Goal: Task Accomplishment & Management: Use online tool/utility

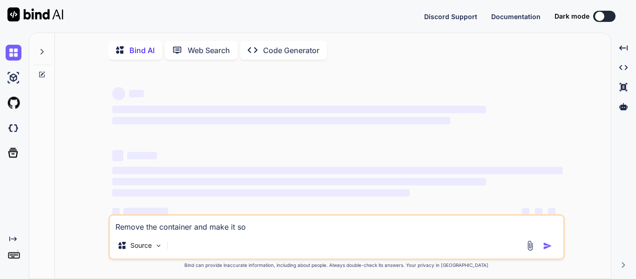
type textarea "x"
click at [9, 128] on img at bounding box center [14, 128] width 16 height 16
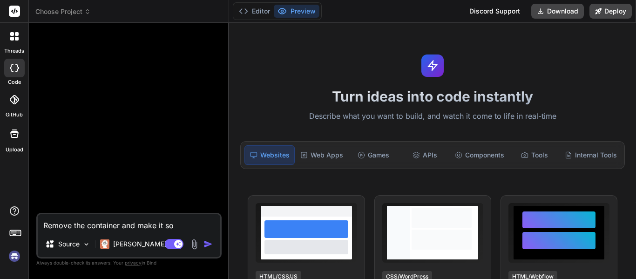
click at [10, 37] on icon at bounding box center [12, 39] width 4 height 4
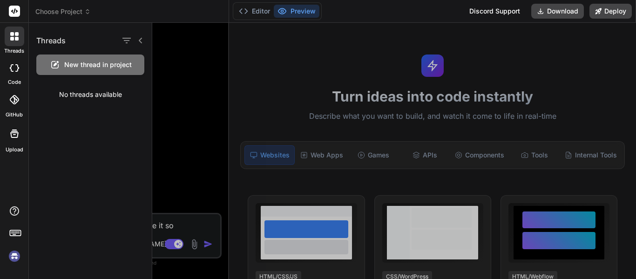
click at [63, 63] on div "New thread in project" at bounding box center [90, 64] width 108 height 20
type textarea "x"
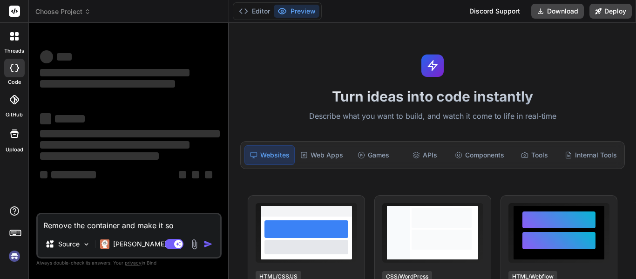
click at [9, 249] on img at bounding box center [15, 256] width 16 height 16
click at [123, 231] on div "Remove the container and make it so Source Claude 4 S.. Agent Mode. When this t…" at bounding box center [128, 236] width 185 height 46
click at [115, 226] on textarea "Remove the container and make it so" at bounding box center [129, 222] width 182 height 17
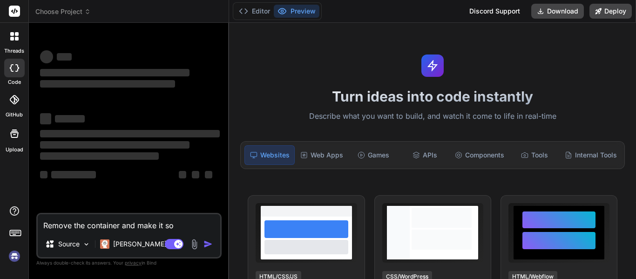
click at [115, 226] on textarea "Remove the container and make it so" at bounding box center [129, 222] width 182 height 17
type textarea "x"
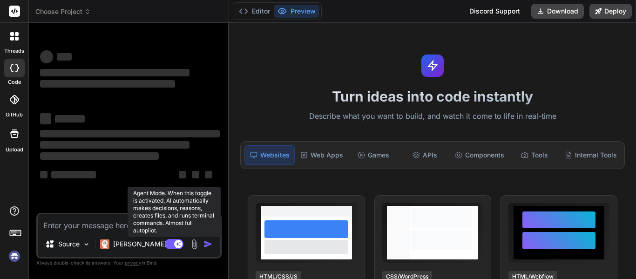
click at [169, 248] on rect at bounding box center [174, 244] width 19 height 10
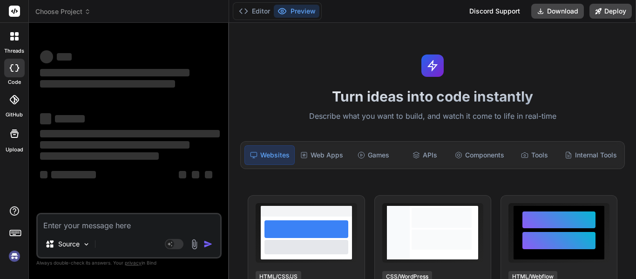
click at [8, 258] on img at bounding box center [15, 256] width 16 height 16
click at [17, 256] on img at bounding box center [15, 256] width 16 height 16
click at [21, 29] on div at bounding box center [15, 37] width 20 height 20
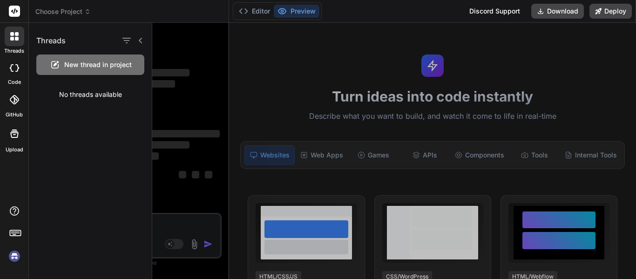
click at [67, 74] on div "New thread in project" at bounding box center [90, 64] width 108 height 20
type textarea "x"
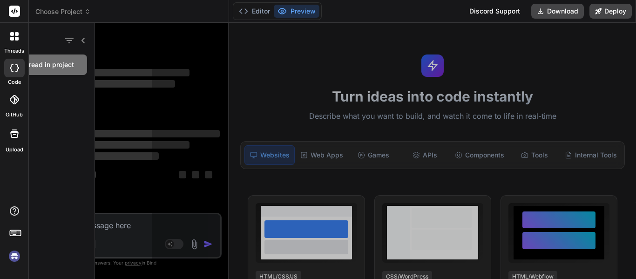
scroll to position [9, 0]
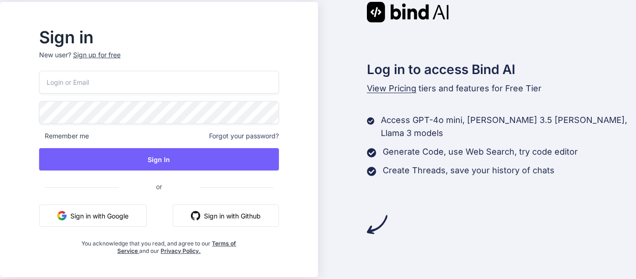
click at [218, 218] on button "Sign in with Github" at bounding box center [226, 215] width 106 height 22
click at [242, 222] on button "Sign in with Github" at bounding box center [226, 215] width 106 height 22
click at [200, 219] on img "button" at bounding box center [195, 215] width 9 height 9
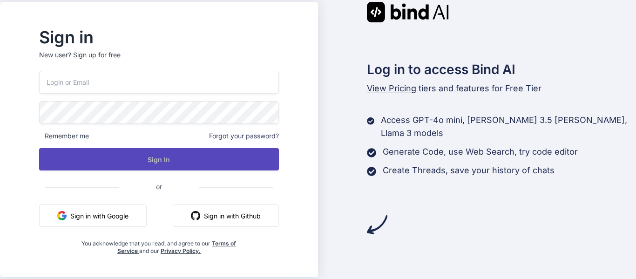
click at [168, 164] on button "Sign In" at bounding box center [159, 159] width 240 height 22
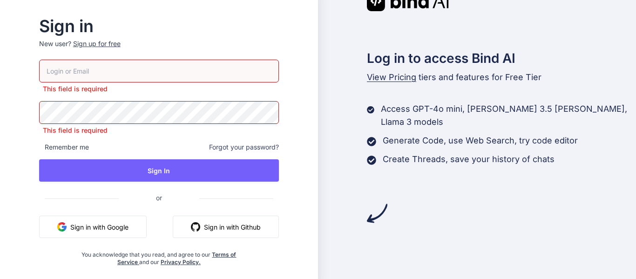
click at [215, 73] on input "email" at bounding box center [159, 71] width 240 height 23
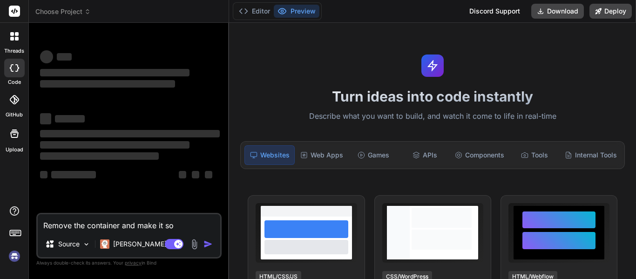
click at [19, 257] on img at bounding box center [15, 256] width 16 height 16
type textarea "x"
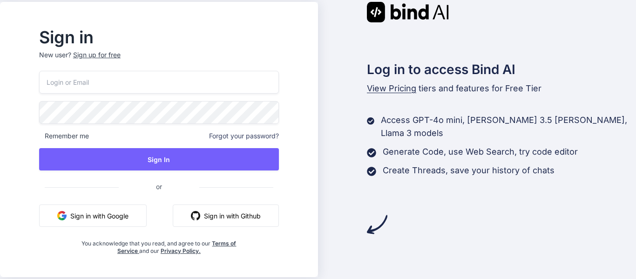
click at [249, 222] on button "Sign in with Github" at bounding box center [226, 215] width 106 height 22
click at [158, 95] on div "Remember me Forgot your password? Sign In or Sign in with Google Sign in with G…" at bounding box center [159, 163] width 240 height 184
click at [149, 88] on input "email" at bounding box center [159, 82] width 240 height 23
click at [122, 56] on p "New user? Sign up for free" at bounding box center [159, 60] width 240 height 20
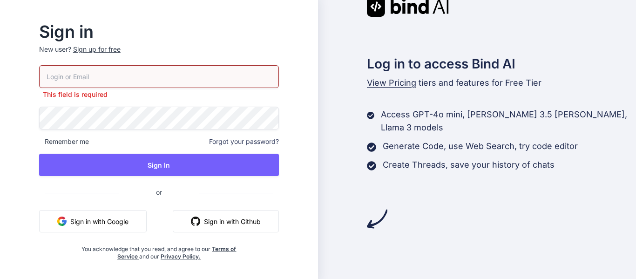
click at [120, 50] on div "Sign up for free" at bounding box center [96, 49] width 47 height 9
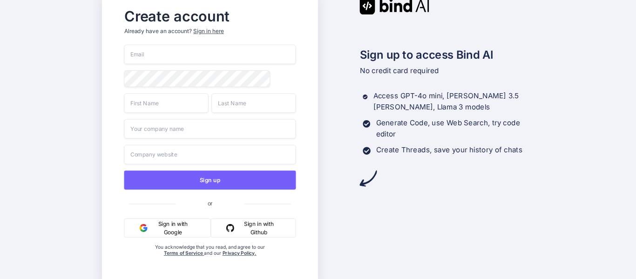
click at [249, 244] on div "Sign up or Sign in with Google Sign in with Github You acknowledge that you rea…" at bounding box center [210, 160] width 172 height 230
click at [240, 235] on button "Sign in with Github" at bounding box center [252, 227] width 85 height 19
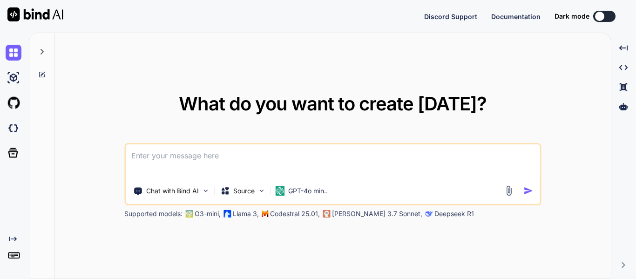
type textarea "x"
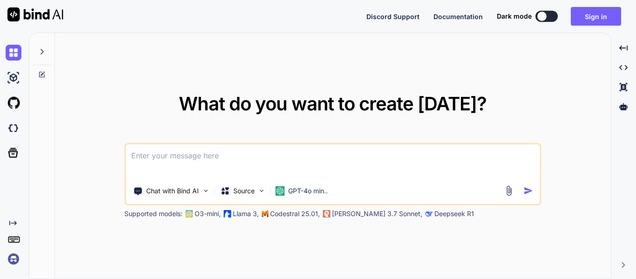
click at [13, 262] on img at bounding box center [14, 259] width 16 height 16
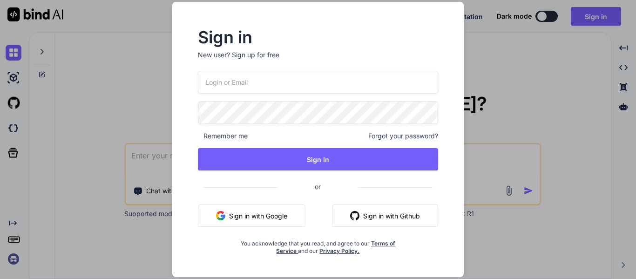
click at [393, 215] on button "Sign in with Github" at bounding box center [385, 215] width 106 height 22
click at [114, 59] on div "Sign in New user? Sign up for free Remember me Forgot your password? Sign In or…" at bounding box center [318, 139] width 636 height 279
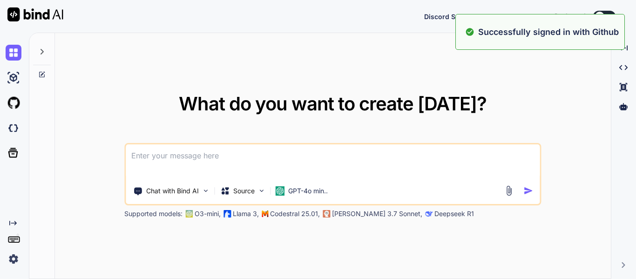
click at [4, 131] on div at bounding box center [12, 127] width 25 height 25
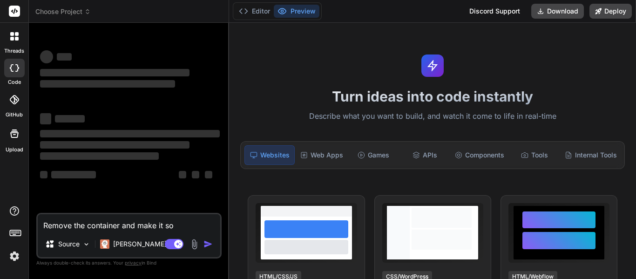
click at [10, 33] on icon at bounding box center [14, 36] width 8 height 8
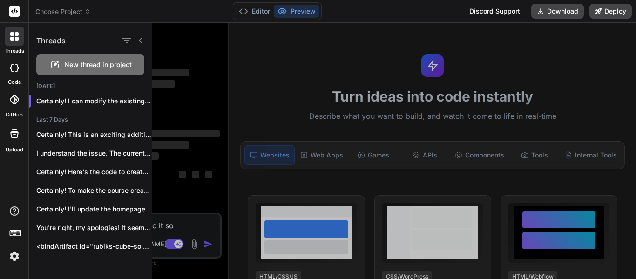
click at [93, 60] on span "New thread in project" at bounding box center [97, 64] width 67 height 9
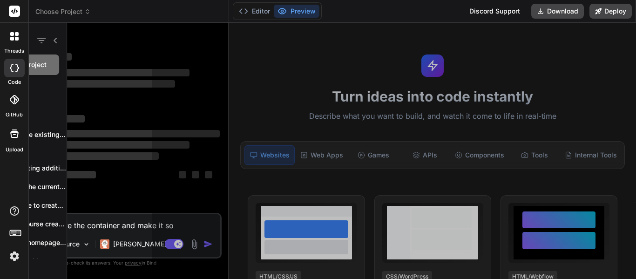
scroll to position [28, 0]
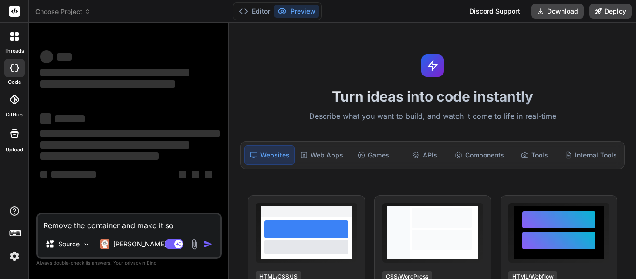
click at [130, 225] on textarea "Remove the container and make it so" at bounding box center [129, 222] width 182 height 17
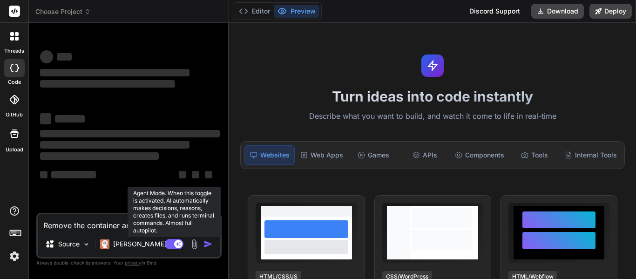
click at [177, 244] on rect at bounding box center [178, 244] width 8 height 8
type textarea "x"
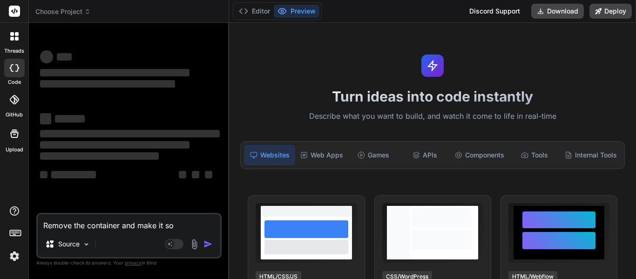
click at [119, 233] on div "Remove the container and make it so Source Agent Mode. When this toggle is acti…" at bounding box center [128, 236] width 185 height 46
click at [111, 229] on textarea "Remove the container and make it so" at bounding box center [129, 222] width 182 height 17
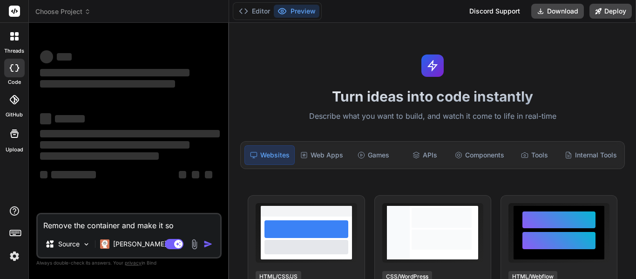
click at [110, 227] on textarea "Remove the container and make it so" at bounding box center [129, 222] width 182 height 17
type textarea "x"
type textarea "C"
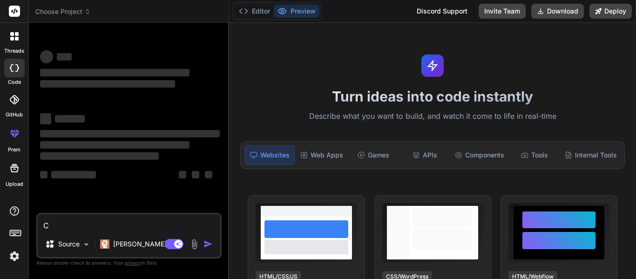
type textarea "x"
type textarea "Cr"
type textarea "x"
type textarea "Cre"
type textarea "x"
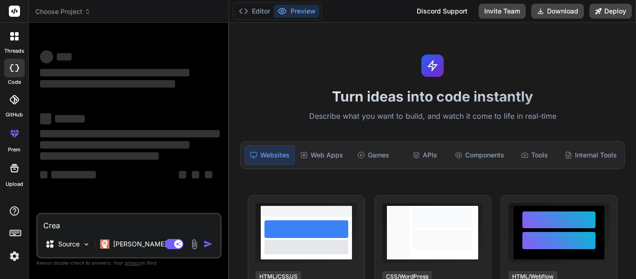
type textarea "Crear"
type textarea "x"
type textarea "Creare"
type textarea "Create"
type textarea "x"
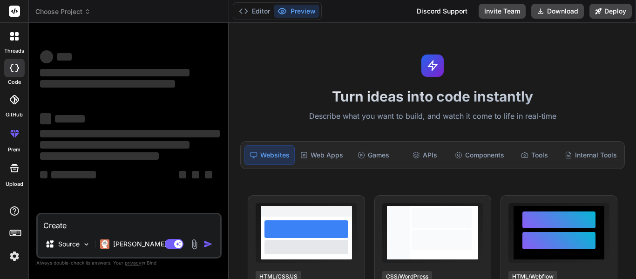
type textarea "Create m"
type textarea "x"
type textarea "Create me"
type textarea "x"
type textarea "Create me"
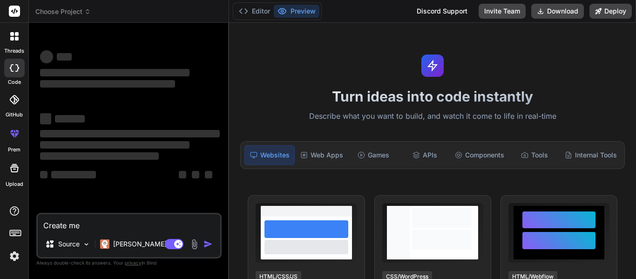
type textarea "x"
type textarea "Create me a"
type textarea "x"
type textarea "Create me a"
type textarea "x"
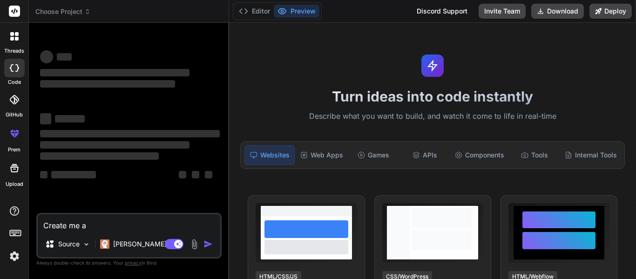
type textarea "Create me a 2"
type textarea "x"
type textarea "Create me a 2x"
type textarea "x"
type textarea "Create me a 2x2"
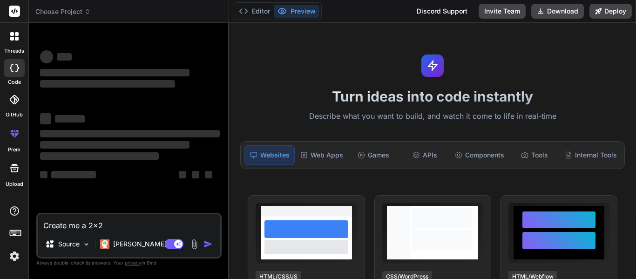
type textarea "x"
type textarea "Create me a 2x2"
type textarea "x"
type textarea "Create me a 2x2 r"
type textarea "x"
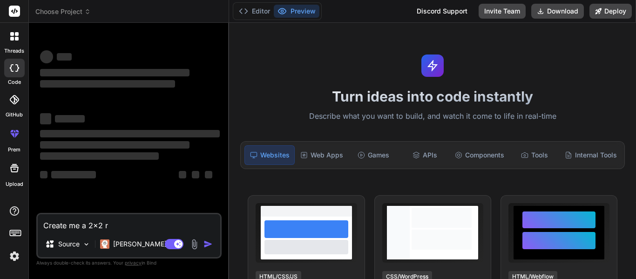
type textarea "Create me a 2x2 ru"
type textarea "x"
type textarea "Create me a 2x2 rub"
type textarea "x"
type textarea "Create me a 2x2 rubi"
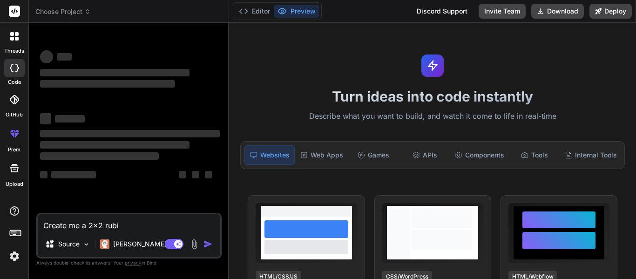
type textarea "x"
type textarea "Create me a 2x2 rubix"
type textarea "x"
type textarea "Create me a 2x2 rubix"
type textarea "x"
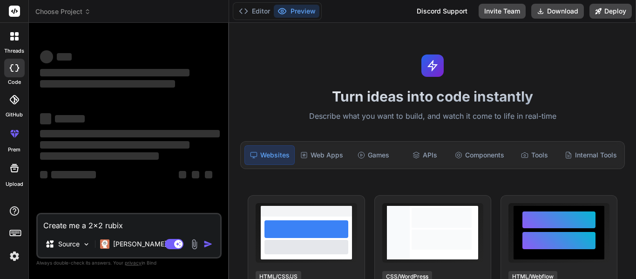
type textarea "Create me a 2x2 rubix c"
type textarea "x"
type textarea "Create me a 2x2 rubix cu"
type textarea "x"
type textarea "Create me a 2x2 rubix cub"
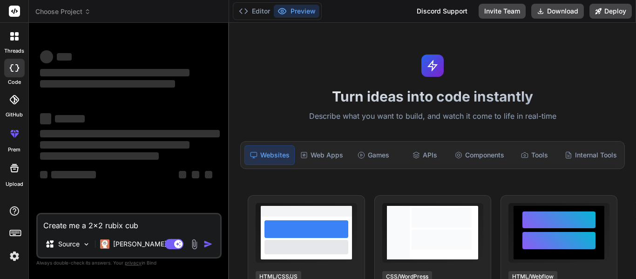
type textarea "x"
type textarea "Create me a 2x2 rubix cube"
type textarea "x"
type textarea "Create me a 2x2 rubix cube"
type textarea "x"
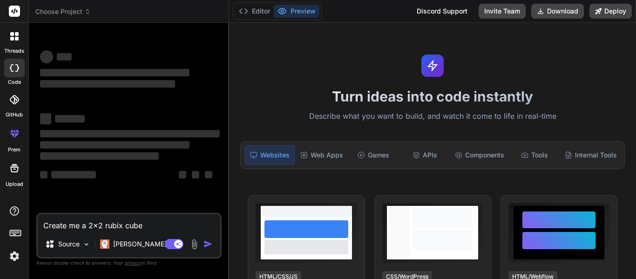
type textarea "Create me a 2x2 rubix cube s"
type textarea "x"
type textarea "Create me a 2x2 rubix cube so"
type textarea "x"
type textarea "Create me a 2x2 rubix cube sol"
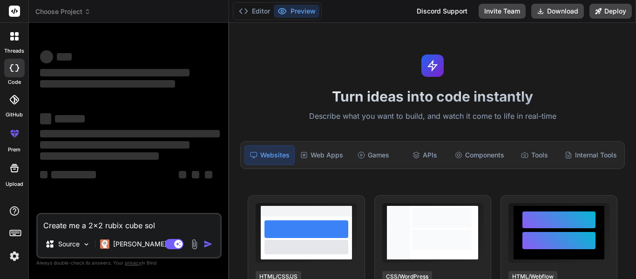
type textarea "x"
type textarea "Create me a 2x2 rubix cube solv"
type textarea "x"
type textarea "Create me a 2x2 rubix cube solve"
type textarea "x"
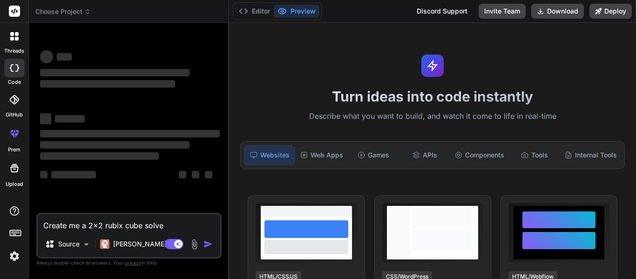
type textarea "Create me a 2x2 rubix cube solver"
type textarea "x"
type textarea "Create me a 2x2 rubix cube solver"
type textarea "x"
type textarea "Create me a 2x2 rubix cube solver t"
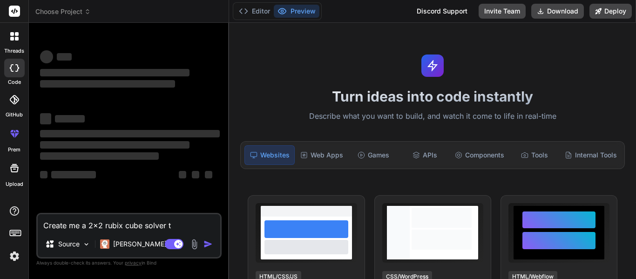
type textarea "x"
type textarea "Create me a 2x2 rubix cube solver tha"
type textarea "x"
type textarea "Create me a 2x2 rubix cube solver that"
type textarea "x"
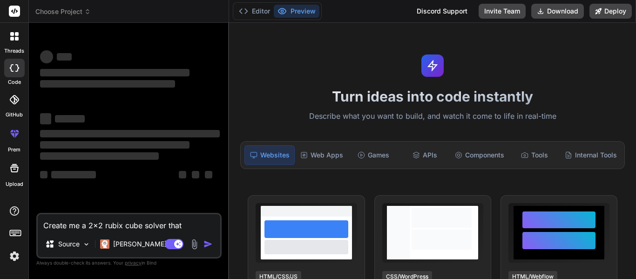
type textarea "Create me a 2x2 rubix cube solver that"
type textarea "x"
type textarea "Create me a 2x2 rubix cube solver that I"
type textarea "x"
type textarea "Create me a 2x2 rubix cube solver that I"
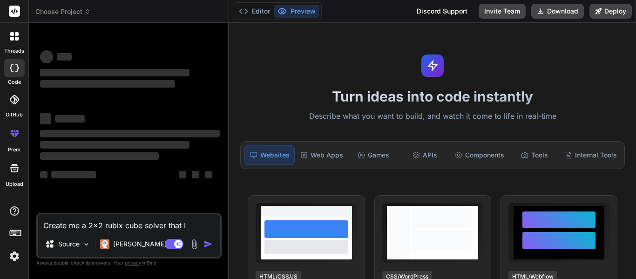
type textarea "x"
type textarea "Create me a 2x2 rubix cube solver that I c"
type textarea "x"
type textarea "Create me a 2x2 rubix cube solver that I ca"
type textarea "x"
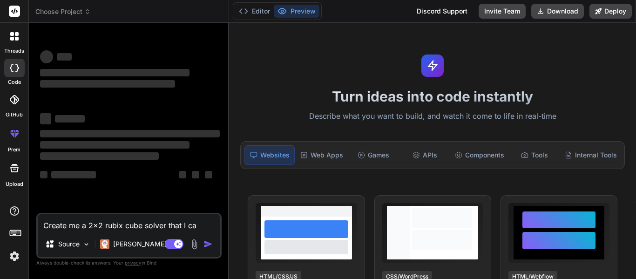
type textarea "Create me a 2x2 rubix cube solver that I can"
type textarea "x"
type textarea "Create me a 2x2 rubix cube solver that is"
type textarea "x"
type textarea "Create me a 2x2 rubix cube solver that is"
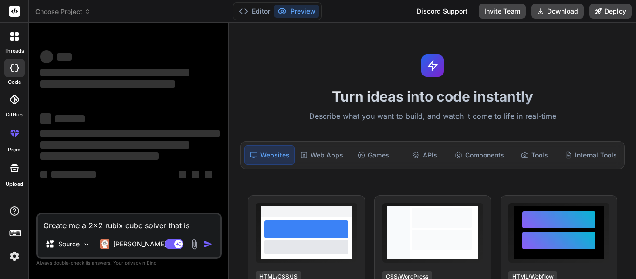
type textarea "x"
type textarea "Create me a 2x2 rubix cube solver that is 3"
type textarea "x"
type textarea "Create me a 2x2 rubix cube solver that is 3d"
type textarea "x"
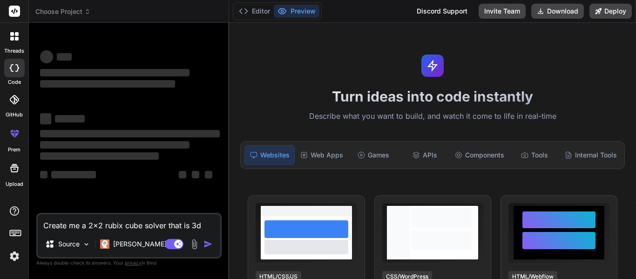
type textarea "Create me a 2x2 rubix cube solver that is 3d"
type textarea "x"
type textarea "Create me a 2x2 rubix cube solver that is 3d an"
type textarea "x"
type textarea "Create me a 2x2 rubix cube solver that is 3d an"
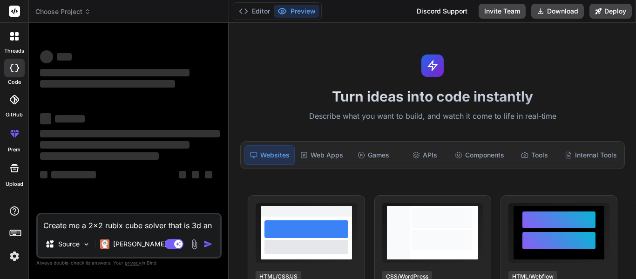
type textarea "x"
type textarea "Create me a 2x2 rubix cube solver that is 3d and"
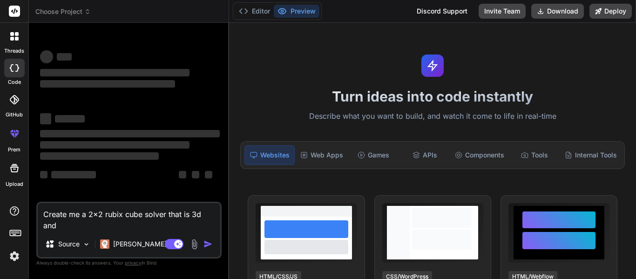
type textarea "x"
type textarea "Create me a 2x2 rubix cube solver that is 3d and"
type textarea "x"
type textarea "Create me a 2x2 rubix cube solver that is 3d and I"
type textarea "x"
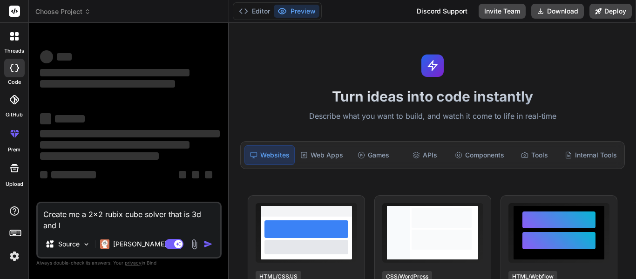
type textarea "Create me a 2x2 rubix cube solver that is 3d and I"
type textarea "x"
type textarea "Create me a 2x2 rubix cube solver that is 3d and I c"
type textarea "x"
type textarea "Create me a 2x2 rubix cube solver that is 3d and I ca"
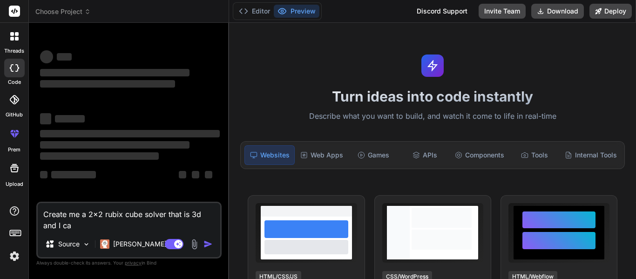
type textarea "x"
type textarea "Create me a 2x2 rubix cube solver that is 3d and I can"
type textarea "x"
type textarea "Create me a 2x2 rubix cube solver that is 3d and I can"
type textarea "x"
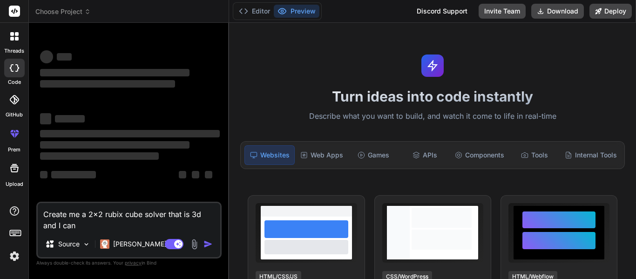
type textarea "Create me a 2x2 rubix cube solver that is 3d and I can e"
type textarea "x"
type textarea "Create me a 2x2 rubix cube solver that is 3d and I can en"
type textarea "x"
type textarea "Create me a 2x2 rubix cube solver that is 3d and I can ent"
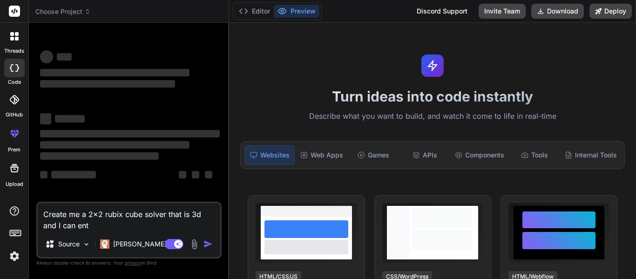
type textarea "x"
type textarea "Create me a 2x2 rubix cube solver that is 3d and I can ente"
type textarea "x"
type textarea "Create me a 2x2 rubix cube solver that is 3d and I can enter"
type textarea "x"
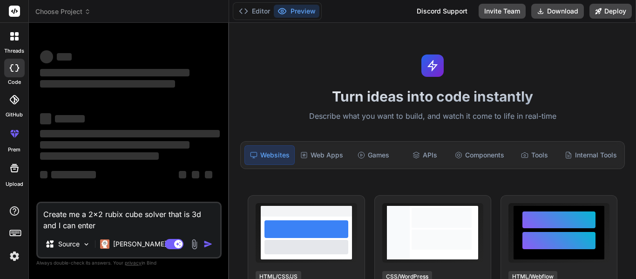
type textarea "Create me a 2x2 rubix cube solver that is 3d and I can enter"
type textarea "x"
type textarea "Create me a 2x2 rubix cube solver that is 3d and I can enter i"
type textarea "x"
type textarea "Create me a 2x2 rubix cube solver that is 3d and I can enter in"
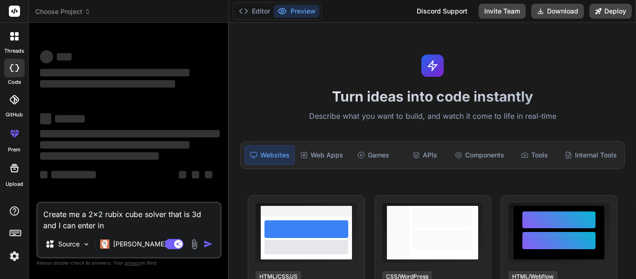
type textarea "x"
type textarea "Create me a 2x2 rubix cube solver that is 3d and I can enter in"
type textarea "x"
type textarea "Create me a 2x2 rubix cube solver that is 3d and I can enter in t"
type textarea "x"
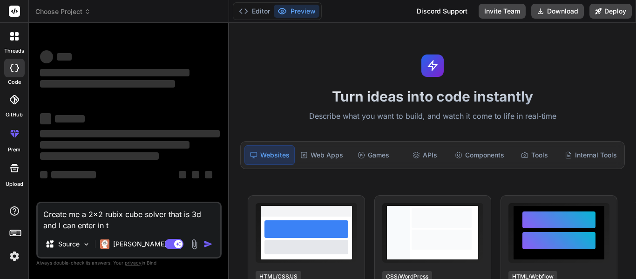
type textarea "Create me a 2x2 rubix cube solver that is 3d and I can enter in th"
type textarea "x"
type textarea "Create me a 2x2 rubix cube solver that is 3d and I can enter in the"
type textarea "x"
type textarea "Create me a 2x2 rubix cube solver that is 3d and I can enter in the c"
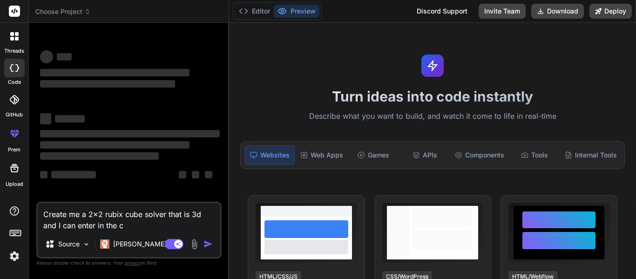
type textarea "x"
type textarea "Create me a 2x2 rubix cube solver that is 3d and I can enter in the co"
type textarea "x"
type textarea "Create me a 2x2 rubix cube solver that is 3d and I can enter in the col"
type textarea "x"
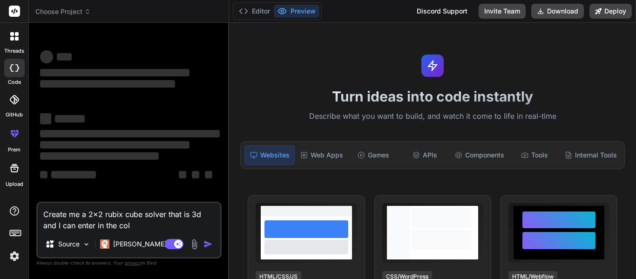
type textarea "Create me a 2x2 rubix cube solver that is 3d and I can enter in the colo"
type textarea "x"
type textarea "Create me a 2x2 rubix cube solver that is 3d and I can enter in the color"
type textarea "x"
type textarea "Create me a 2x2 rubix cube solver that is 3d and I can enter in the colors"
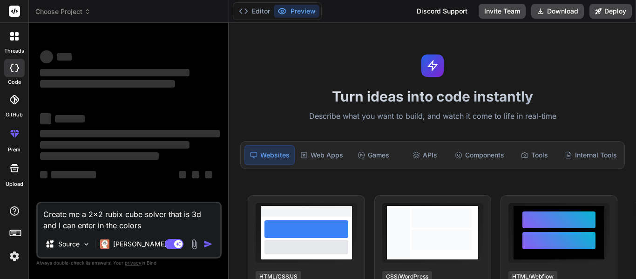
type textarea "x"
type textarea "Create me a 2x2 rubix cube solver that is 3d and I can enter in the colors."
type textarea "x"
type textarea "Create me a 2x2 rubix cube solver that is 3d and I can enter in the colors."
type textarea "x"
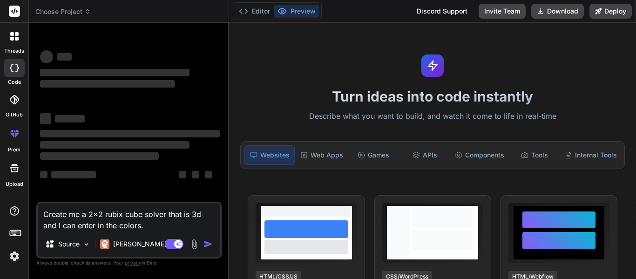
type textarea "Create me a 2x2 rubix cube solver that is 3d and I can enter in the colors. T"
type textarea "x"
type textarea "Create me a 2x2 rubix cube solver that is 3d and I can enter in the colors. Th"
type textarea "x"
type textarea "Create me a 2x2 rubix cube solver that is 3d and I can enter in the colors. The"
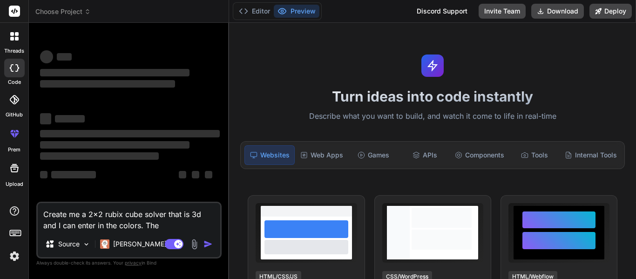
type textarea "x"
type textarea "Create me a 2x2 rubix cube solver that is 3d and I can enter in the colors. Then"
type textarea "x"
type textarea "Create me a 2x2 rubix cube solver that is 3d and I can enter in the colors. The…"
type textarea "x"
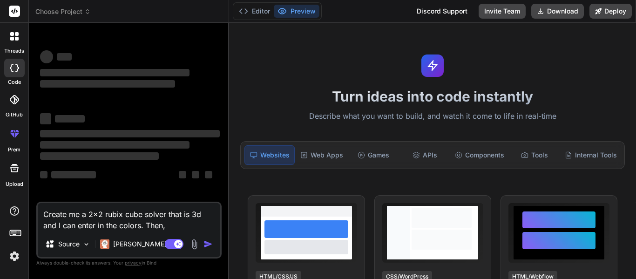
type textarea "Create me a 2x2 rubix cube solver that is 3d and I can enter in the colors. The…"
type textarea "x"
type textarea "Create me a 2x2 rubix cube solver that is 3d and I can enter in the colors. The…"
type textarea "x"
type textarea "Create me a 2x2 rubix cube solver that is 3d and I can enter in the colors. The…"
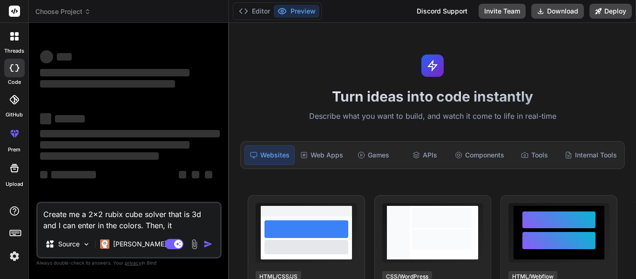
type textarea "x"
type textarea "Create me a 2x2 rubix cube solver that is 3d and I can enter in the colors. The…"
type textarea "x"
type textarea "Create me a 2x2 rubix cube solver that is 3d and I can enter in the colors. The…"
type textarea "x"
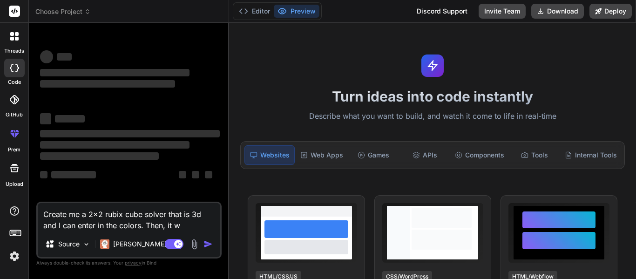
type textarea "Create me a 2x2 rubix cube solver that is 3d and I can enter in the colors. The…"
type textarea "x"
type textarea "Create me a 2x2 rubix cube solver that is 3d and I can enter in the colors. The…"
type textarea "x"
type textarea "Create me a 2x2 rubix cube solver that is 3d and I can enter in the colors. The…"
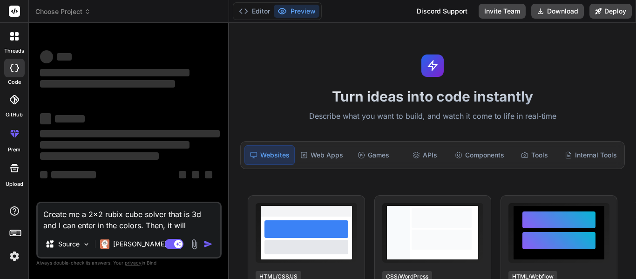
type textarea "x"
type textarea "Create me a 2x2 rubix cube solver that is 3d and I can enter in the colors. The…"
type textarea "x"
type textarea "Create me a 2x2 rubix cube solver that is 3d and I can enter in the colors. The…"
type textarea "x"
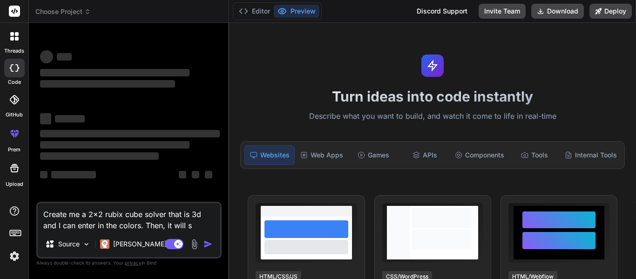
type textarea "Create me a 2x2 rubix cube solver that is 3d and I can enter in the colors. The…"
type textarea "x"
type textarea "Create me a 2x2 rubix cube solver that is 3d and I can enter in the colors. The…"
type textarea "x"
type textarea "Create me a 2x2 rubix cube solver that is 3d and I can enter in the colors. The…"
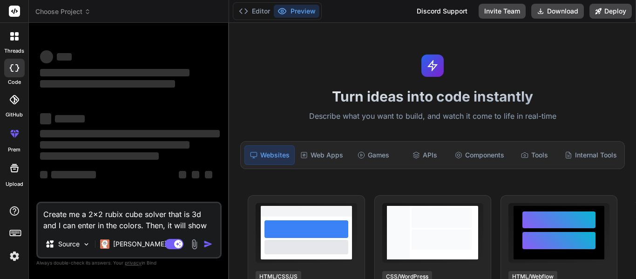
type textarea "x"
type textarea "Create me a 2x2 rubix cube solver that is 3d and I can enter in the colors. The…"
type textarea "x"
type textarea "Create me a 2x2 rubix cube solver that is 3d and I can enter in the colors. The…"
type textarea "x"
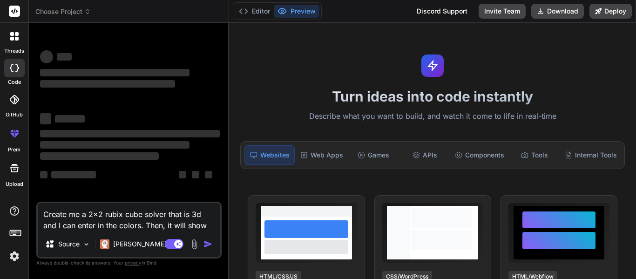
type textarea "Create me a 2x2 rubix cube solver that is 3d and I can enter in the colors. The…"
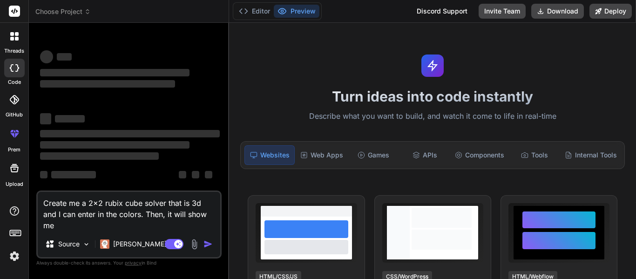
type textarea "x"
type textarea "Create me a 2x2 rubix cube solver that is 3d and I can enter in the colors. The…"
type textarea "x"
type textarea "Create me a 2x2 rubix cube solver that is 3d and I can enter in the colors. The…"
type textarea "x"
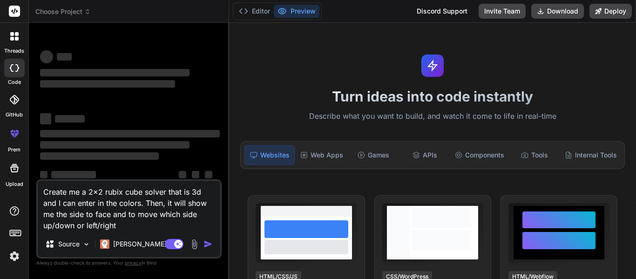
click at [185, 239] on div "Agent Mode. When this toggle is activated, AI automatically makes decisions, re…" at bounding box center [190, 243] width 54 height 11
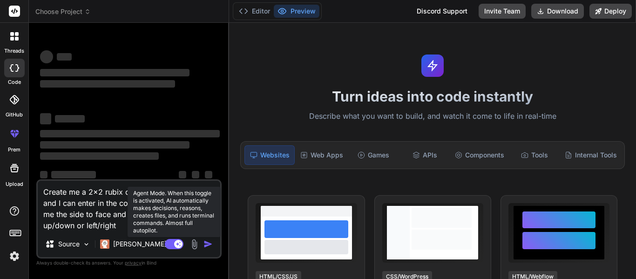
click at [182, 240] on icon at bounding box center [174, 244] width 19 height 11
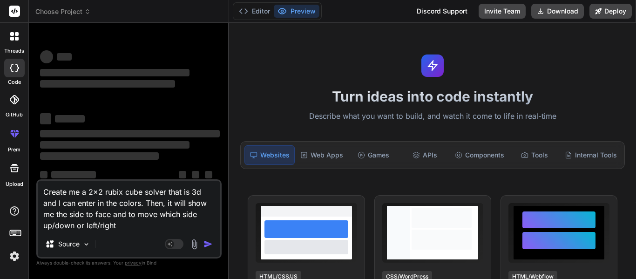
click at [89, 220] on textarea "Create me a 2x2 rubix cube solver that is 3d and I can enter in the colors. The…" at bounding box center [129, 206] width 182 height 50
click at [103, 192] on textarea "Create me a 2x2 rubix cube solver that is 3d and I can enter in the colors. The…" at bounding box center [129, 206] width 182 height 50
click at [20, 39] on div at bounding box center [15, 37] width 20 height 20
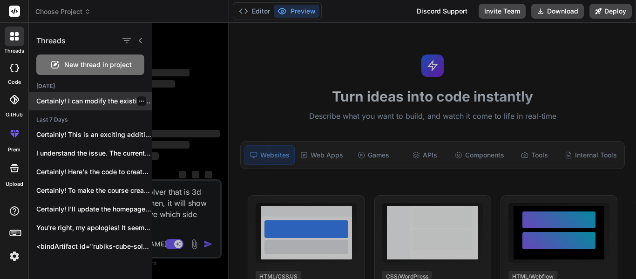
click at [66, 94] on div "Certainly! I can modify the existing project..." at bounding box center [90, 101] width 123 height 19
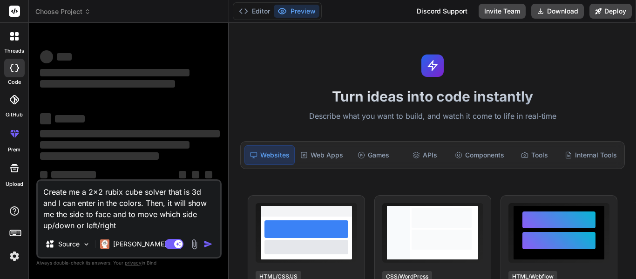
click at [15, 38] on icon at bounding box center [17, 39] width 4 height 4
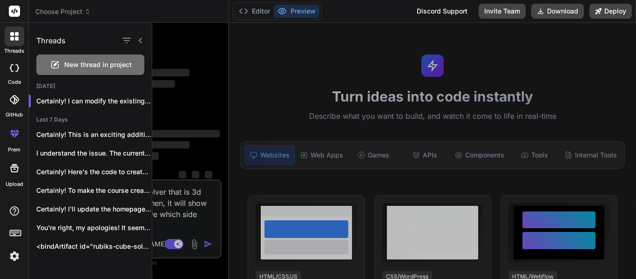
click at [69, 61] on span "New thread in project" at bounding box center [97, 64] width 67 height 9
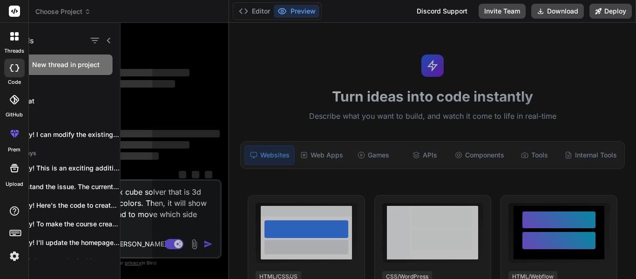
scroll to position [28, 0]
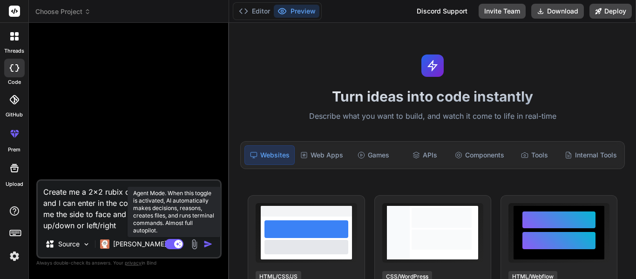
click at [179, 245] on rect at bounding box center [178, 244] width 8 height 8
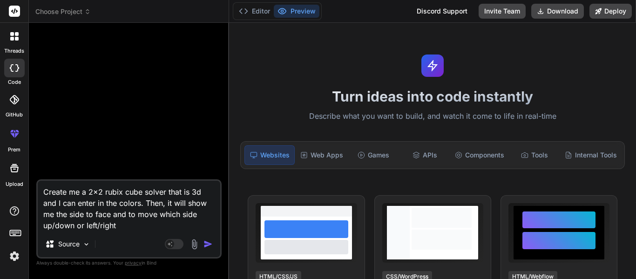
click at [74, 224] on textarea "Create me a 2x2 rubix cube solver that is 3d and I can enter in the colors. The…" at bounding box center [129, 206] width 182 height 50
type textarea "x"
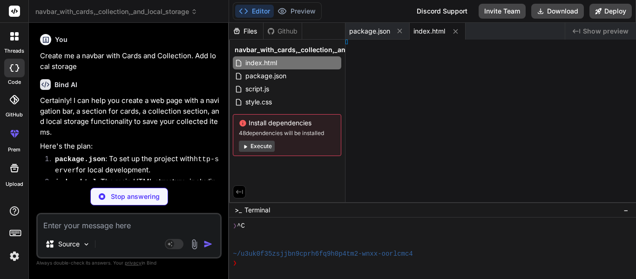
type textarea "x"
type textarea "}"
type textarea "x"
type textarea ";"
type textarea "x"
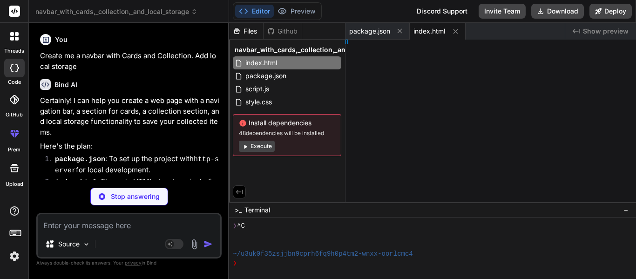
type textarea "Facelet;"
type textarea "x"
type textarea "Cube;"
type textarea "x"
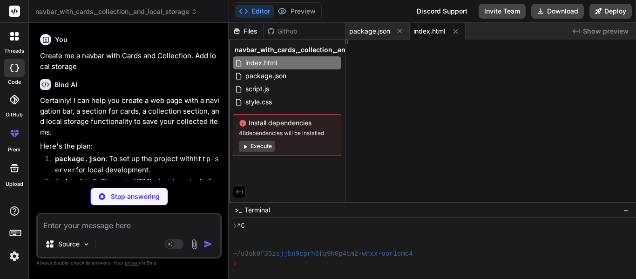
type textarea "t App;"
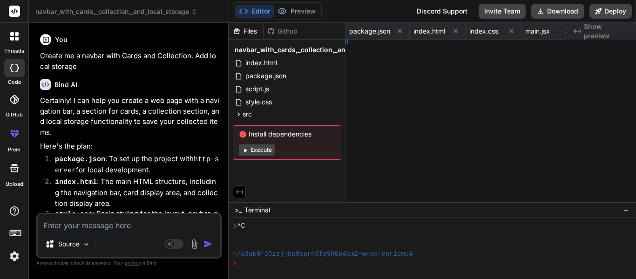
type textarea "x"
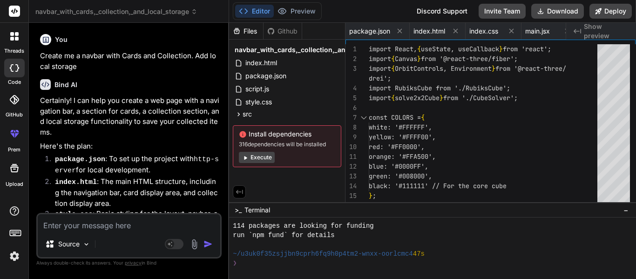
type textarea "</div> </div> ); } export default App;"
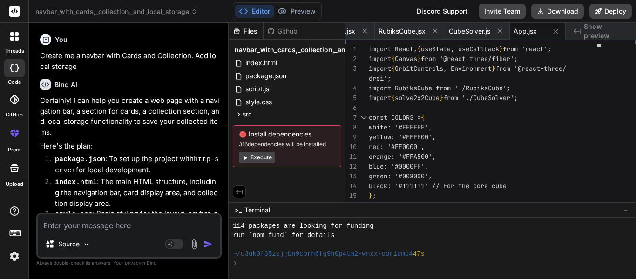
scroll to position [483, 0]
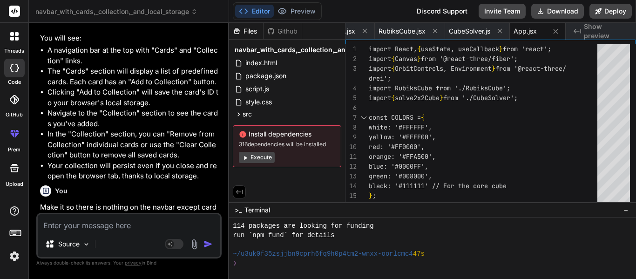
type textarea "x"
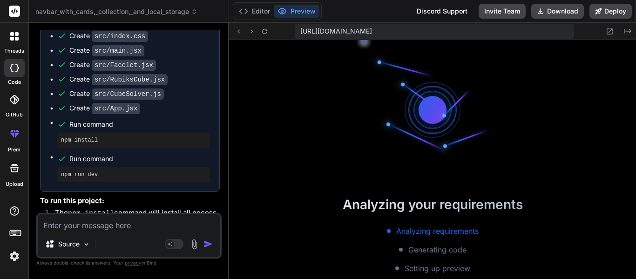
scroll to position [819, 0]
click at [604, 30] on div "Created with Pixso." at bounding box center [616, 31] width 34 height 11
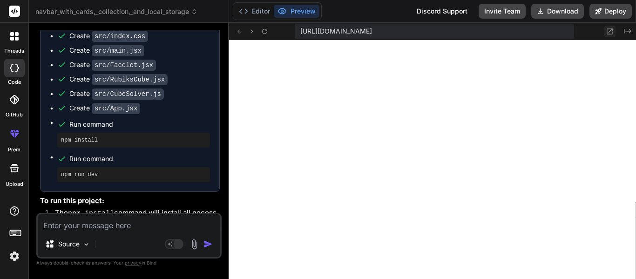
click at [609, 32] on icon at bounding box center [609, 31] width 8 height 8
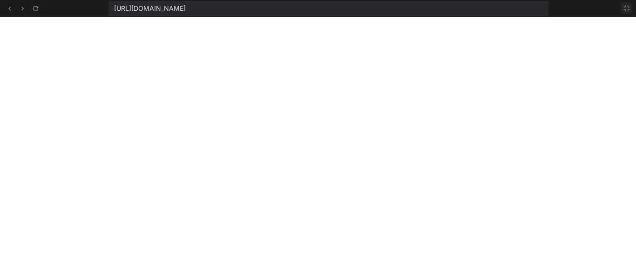
click at [631, 12] on button at bounding box center [626, 8] width 11 height 11
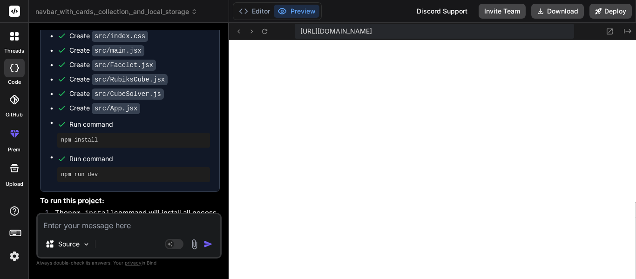
click at [111, 225] on textarea at bounding box center [129, 222] width 182 height 17
type textarea "M"
type textarea "x"
type textarea "Ma"
type textarea "x"
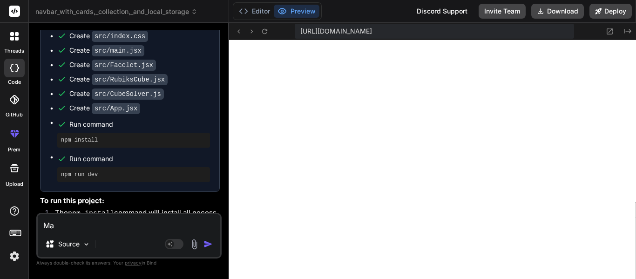
type textarea "Mak"
type textarea "x"
type textarea "Make"
type textarea "x"
type textarea "Make i"
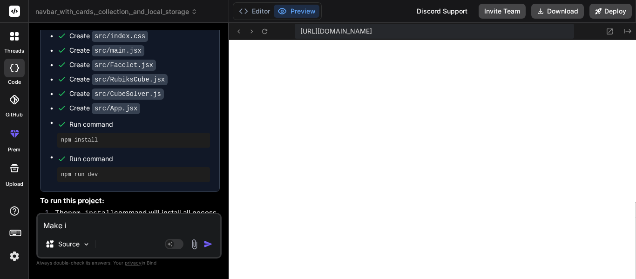
type textarea "x"
type textarea "Make it"
type textarea "x"
type textarea "Make it"
type textarea "x"
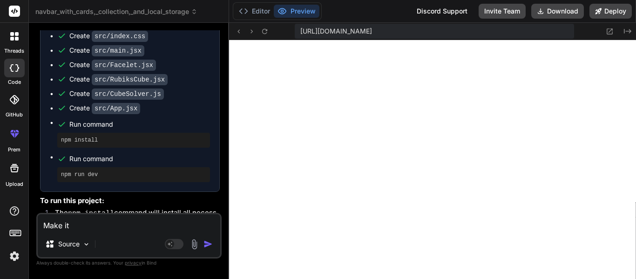
type textarea "Make it s"
type textarea "x"
type textarea "Make it so"
type textarea "x"
type textarea "Make it so"
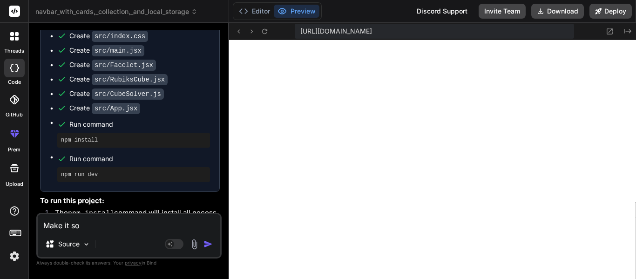
type textarea "x"
type textarea "Make it so i"
type textarea "x"
type textarea "Make it so it"
type textarea "x"
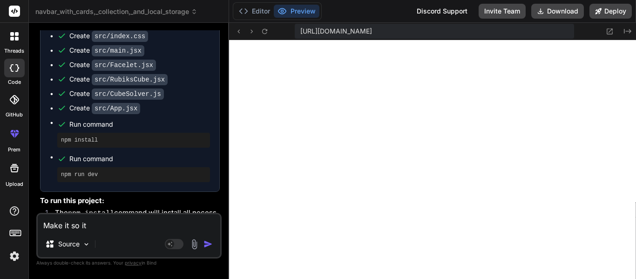
type textarea "Make it so it"
type textarea "x"
type textarea "Make it so it w"
type textarea "x"
type textarea "Make it so it wo"
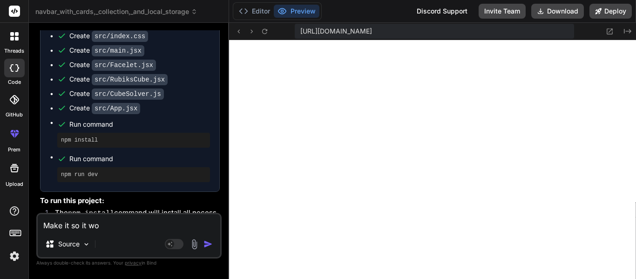
type textarea "x"
type textarea "Make it so it work"
type textarea "x"
type textarea "Make it so it works"
type textarea "x"
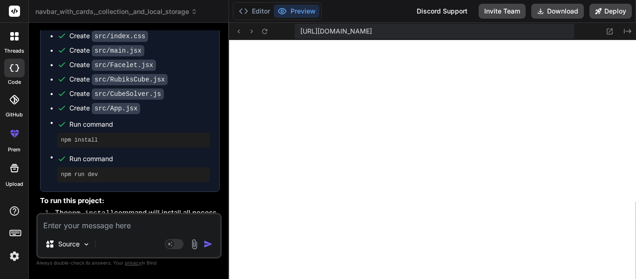
scroll to position [1453, 0]
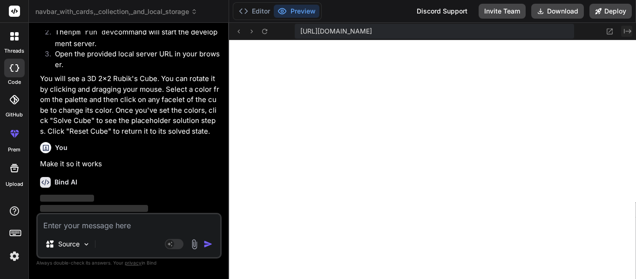
click at [625, 31] on icon at bounding box center [627, 31] width 7 height 5
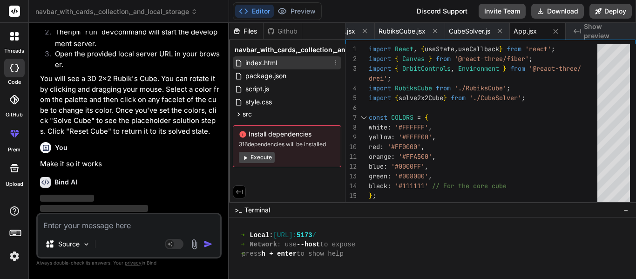
click at [268, 62] on span "index.html" at bounding box center [261, 62] width 34 height 11
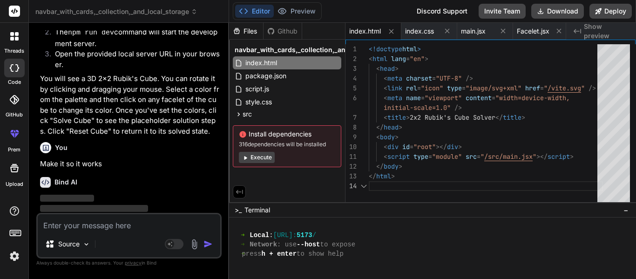
scroll to position [0, 0]
click at [472, 90] on div "<!doctype html > < html lang = "en" > < head > < meta charset = "UTF-8" /> < li…" at bounding box center [486, 125] width 234 height 162
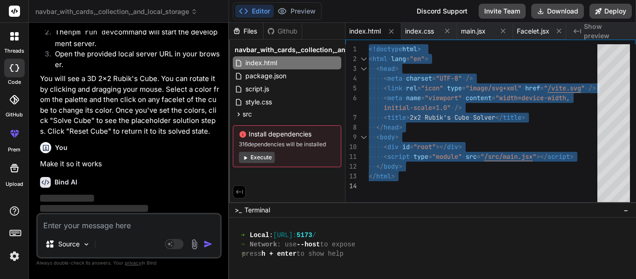
click at [489, 159] on div "<!doctype html > < html lang = "en" > < head > < meta charset = "UTF-8" /> < li…" at bounding box center [486, 125] width 234 height 162
type textarea "<div id="root"></div> <script type="module" src="/src/main.jsx"></script> </bod…"
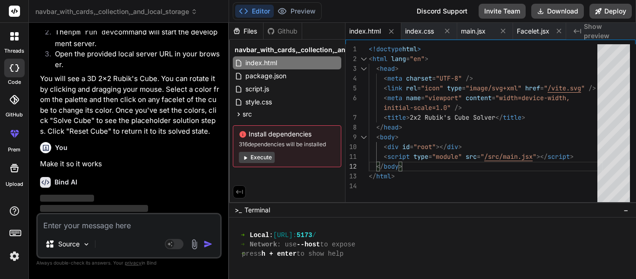
click at [490, 156] on div "<!doctype html > < html lang = "en" > < head > < meta charset = "UTF-8" /> < li…" at bounding box center [486, 125] width 234 height 162
click at [496, 154] on div "<!doctype html > < html lang = "en" > < head > < meta charset = "UTF-8" /> < li…" at bounding box center [486, 125] width 234 height 162
